Goal: Transaction & Acquisition: Purchase product/service

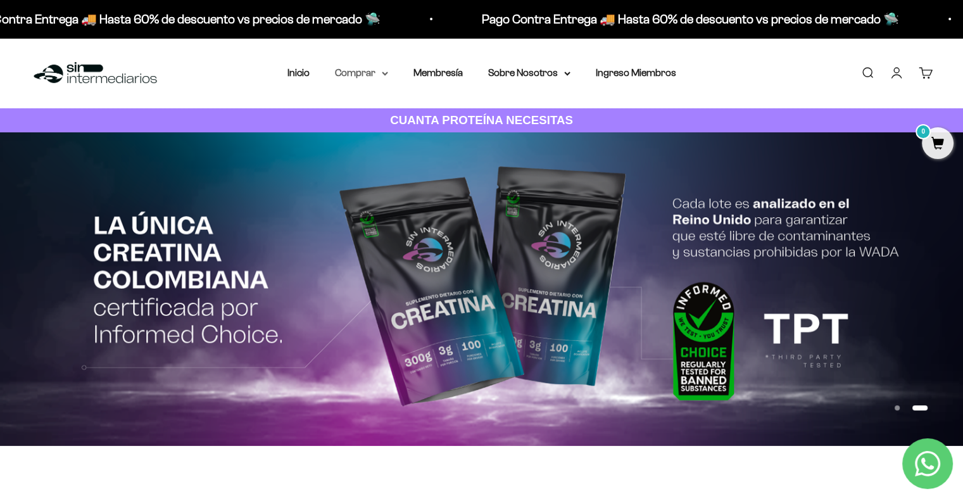
click at [384, 75] on summary "Comprar" at bounding box center [361, 73] width 53 height 16
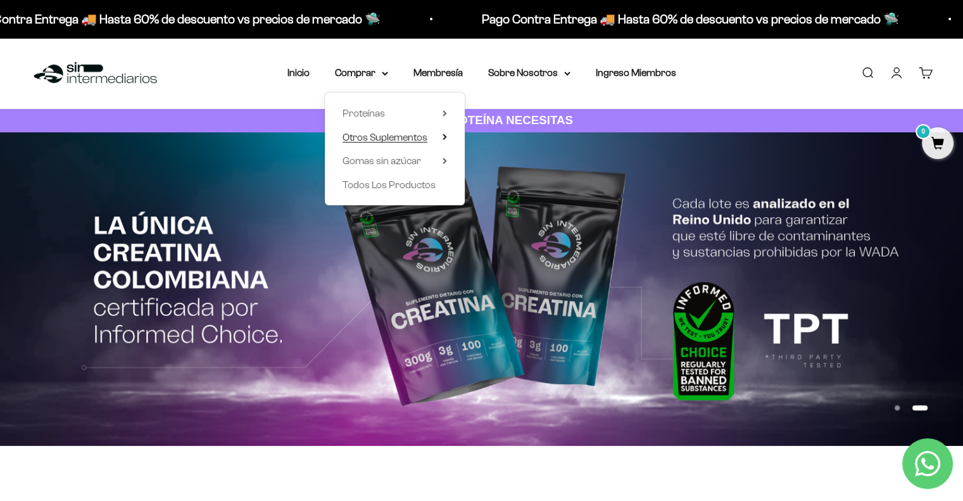
click at [403, 143] on span "Otros Suplementos" at bounding box center [384, 137] width 85 height 16
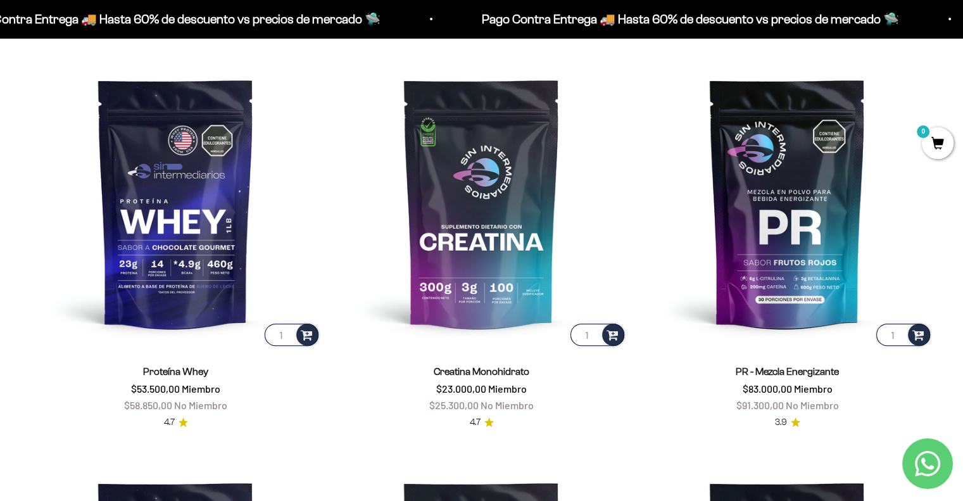
scroll to position [570, 0]
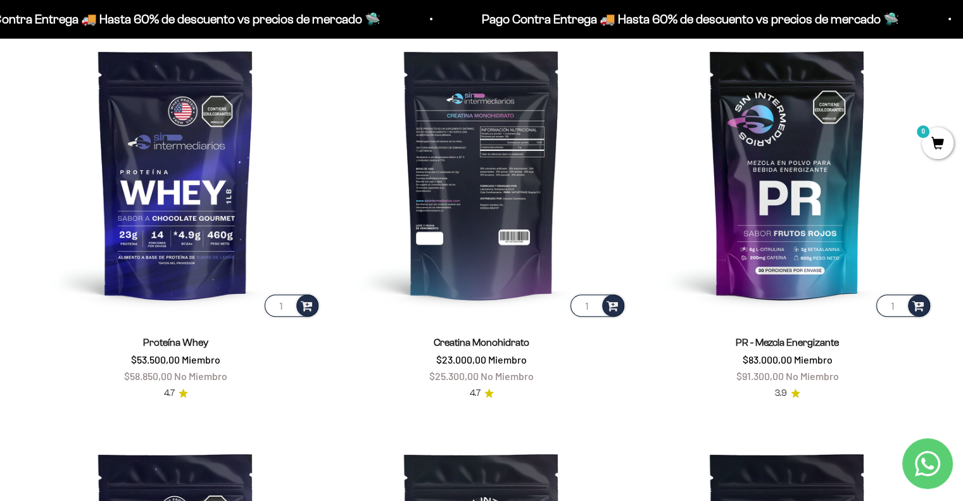
click at [515, 229] on img at bounding box center [481, 173] width 290 height 290
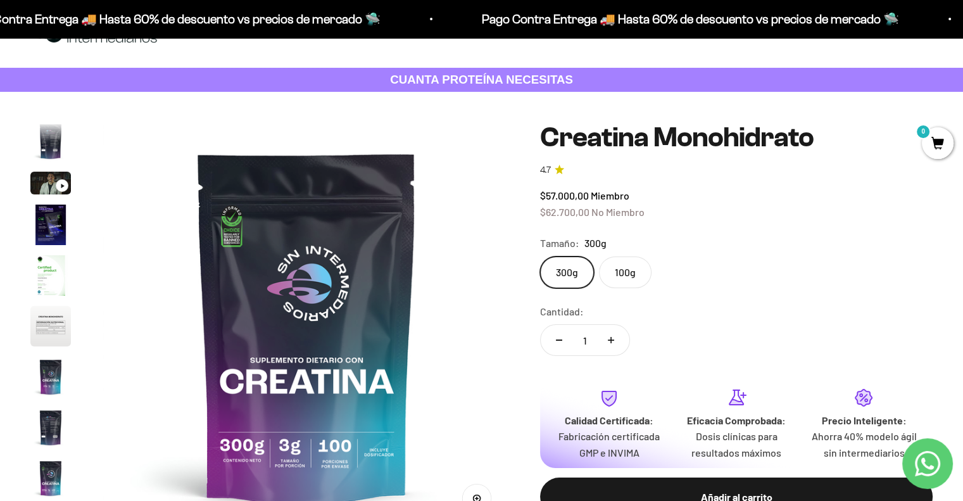
scroll to position [63, 0]
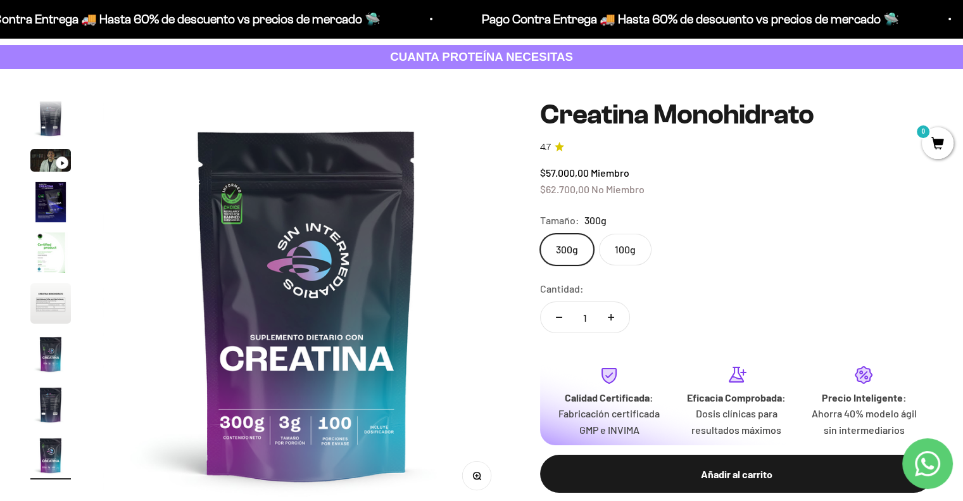
click at [622, 254] on label "100g" at bounding box center [625, 250] width 53 height 32
click at [540, 234] on input "100g" at bounding box center [539, 233] width 1 height 1
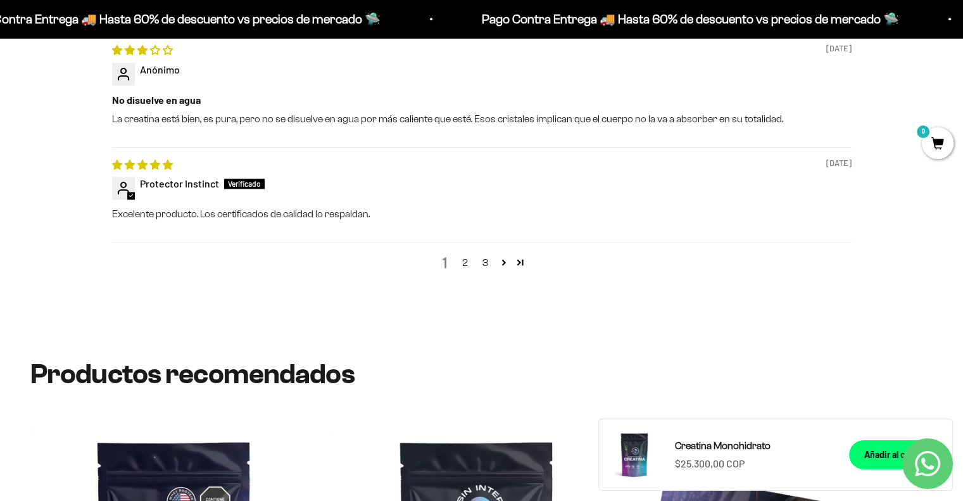
scroll to position [1582, 0]
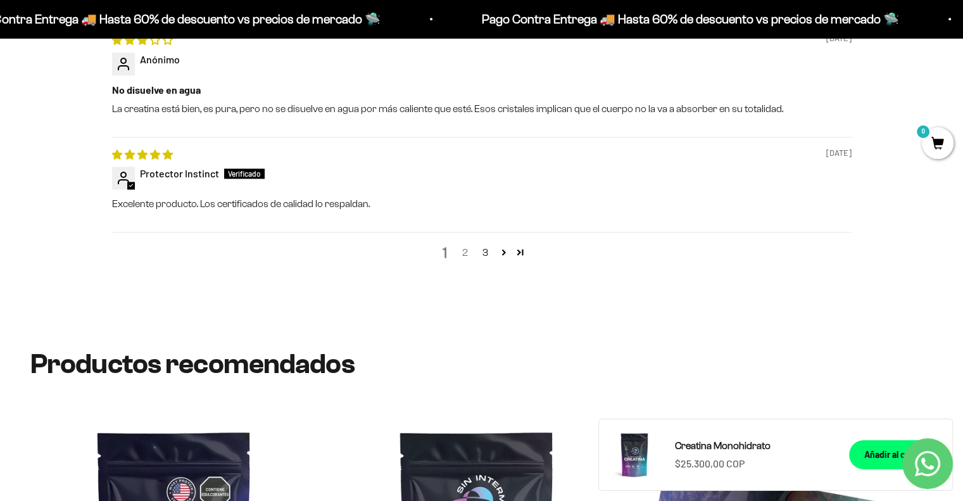
click at [467, 256] on link "2" at bounding box center [465, 252] width 20 height 15
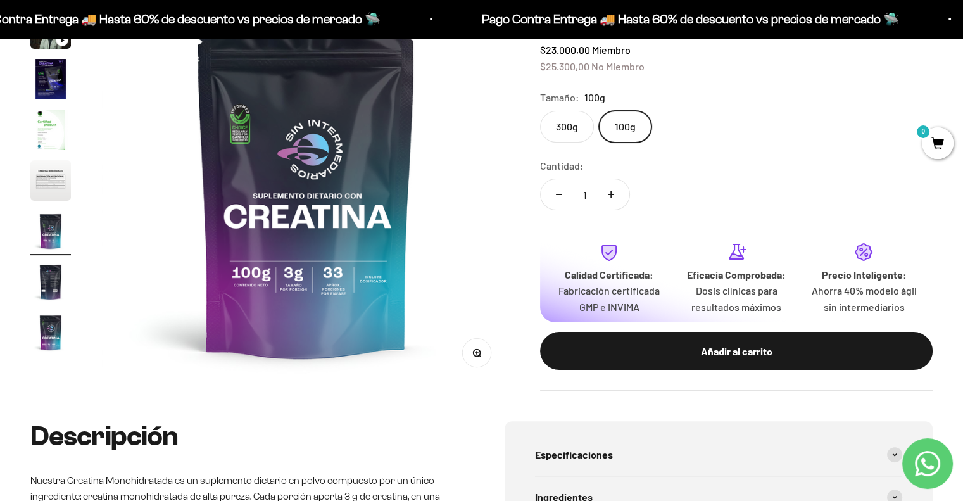
scroll to position [184, 0]
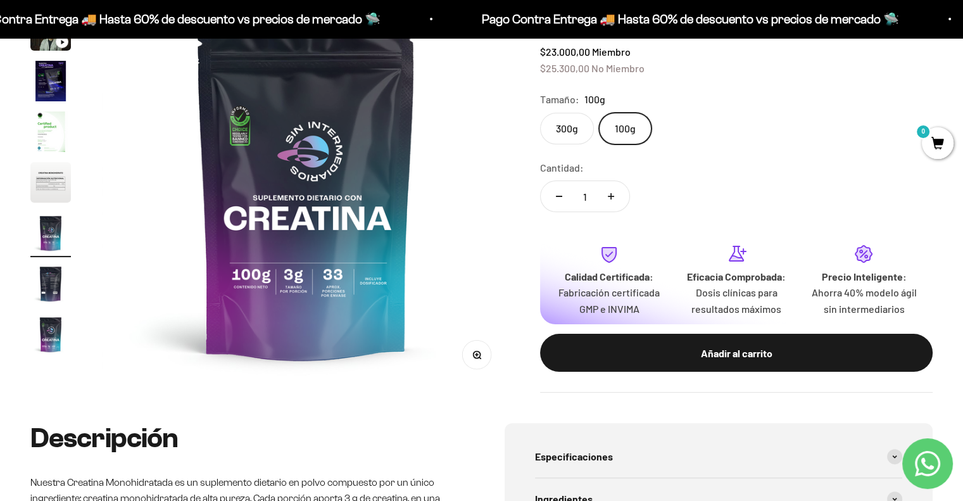
click at [563, 127] on label "300g" at bounding box center [567, 129] width 54 height 32
click at [540, 113] on input "300g" at bounding box center [539, 112] width 1 height 1
